Goal: Navigation & Orientation: Find specific page/section

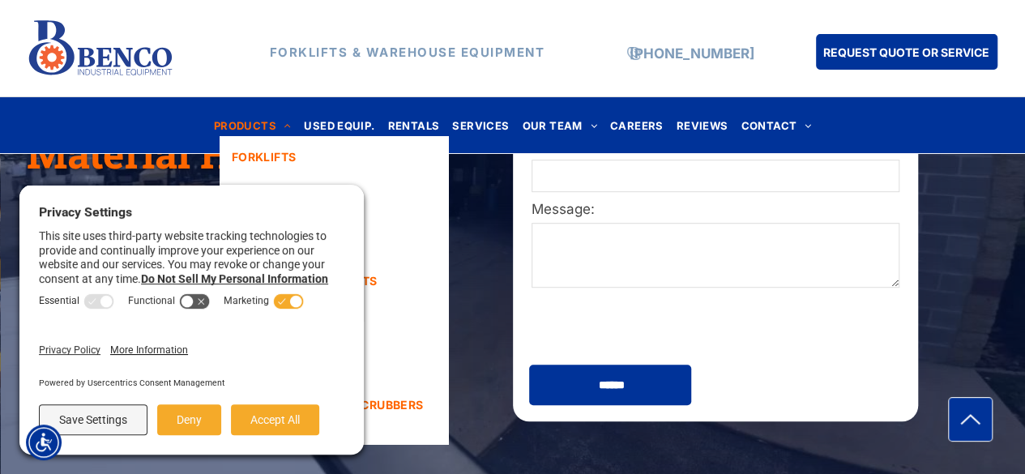
click at [241, 123] on span "PRODUCTS" at bounding box center [253, 125] width 78 height 22
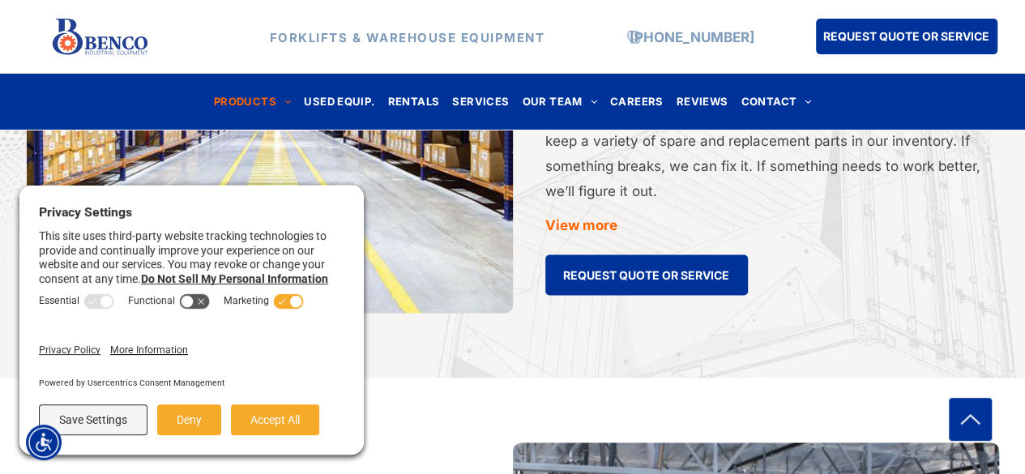
scroll to position [4360, 0]
